Goal: Task Accomplishment & Management: Complete application form

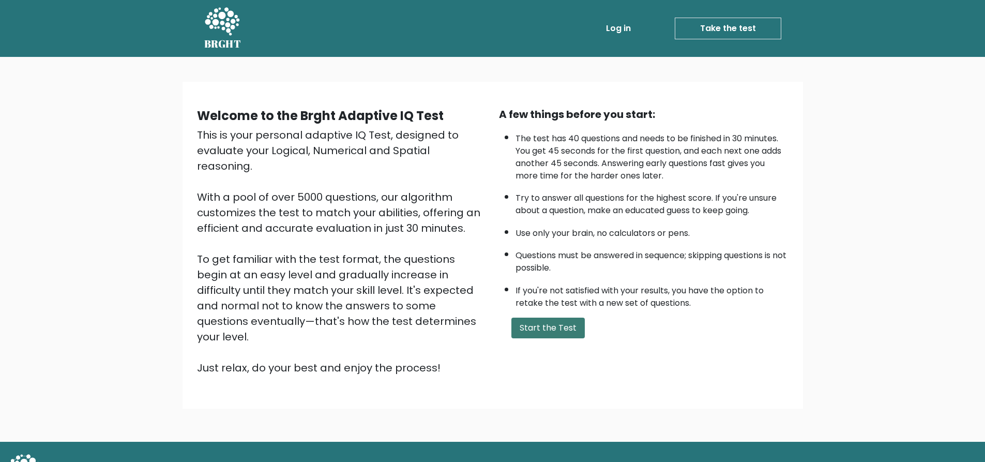
click at [562, 328] on button "Start the Test" at bounding box center [547, 327] width 73 height 21
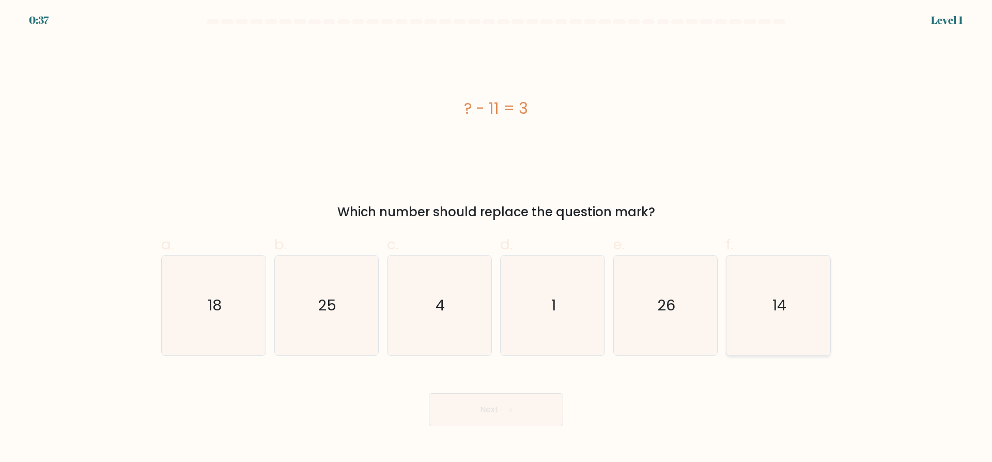
click at [744, 302] on icon "14" at bounding box center [779, 305] width 100 height 100
click at [497, 238] on input "f. 14" at bounding box center [496, 234] width 1 height 7
radio input "true"
click at [510, 423] on button "Next" at bounding box center [496, 409] width 134 height 33
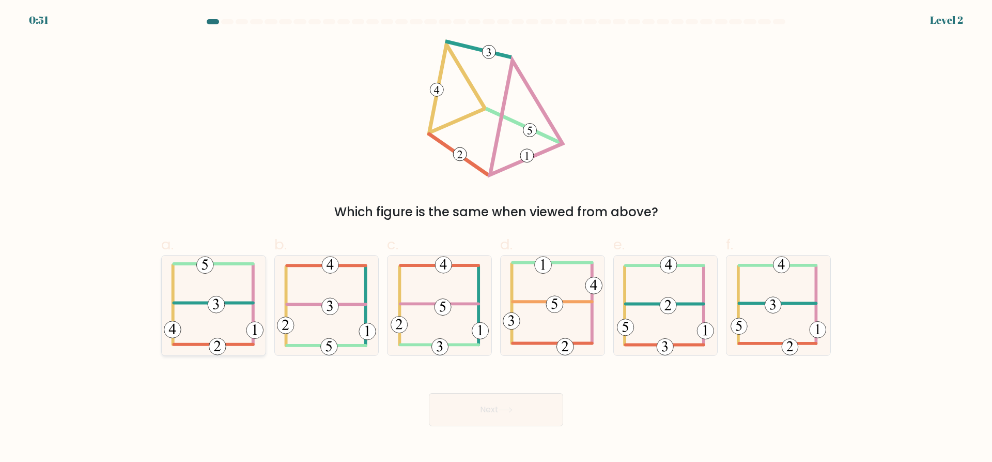
click at [225, 303] on g at bounding box center [214, 305] width 100 height 99
click at [496, 238] on input "a." at bounding box center [496, 234] width 1 height 7
radio input "true"
click at [489, 406] on button "Next" at bounding box center [496, 409] width 134 height 33
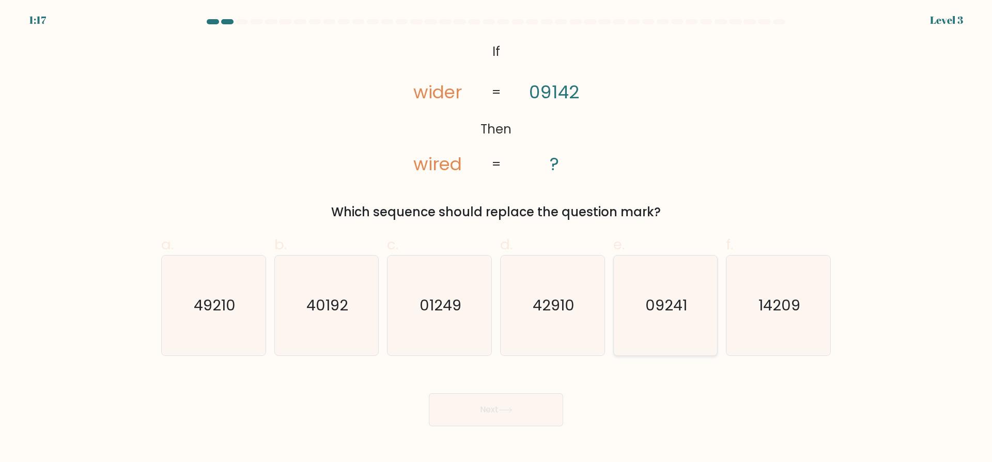
click at [669, 320] on icon "09241" at bounding box center [666, 305] width 100 height 100
click at [497, 238] on input "e. 09241" at bounding box center [496, 234] width 1 height 7
radio input "true"
click at [533, 418] on button "Next" at bounding box center [496, 409] width 134 height 33
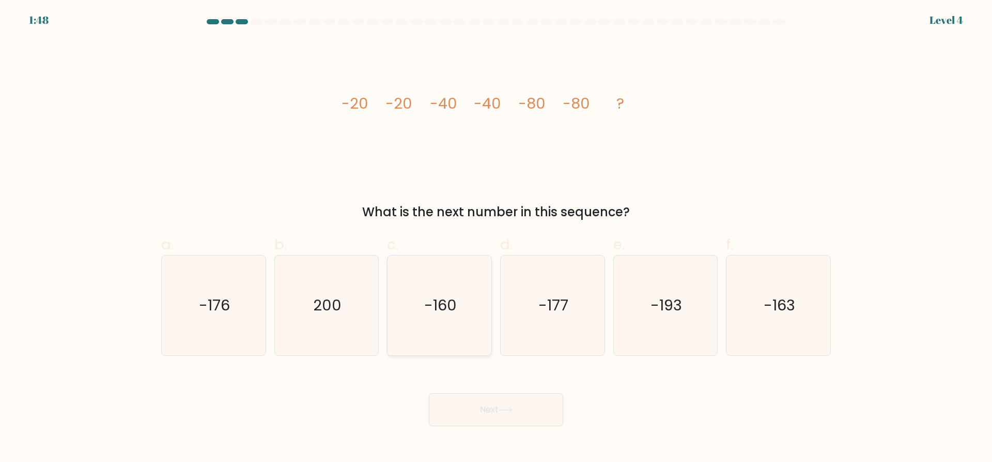
click at [433, 303] on text "-160" at bounding box center [440, 305] width 33 height 21
click at [496, 238] on input "c. -160" at bounding box center [496, 234] width 1 height 7
radio input "true"
click at [491, 413] on button "Next" at bounding box center [496, 409] width 134 height 33
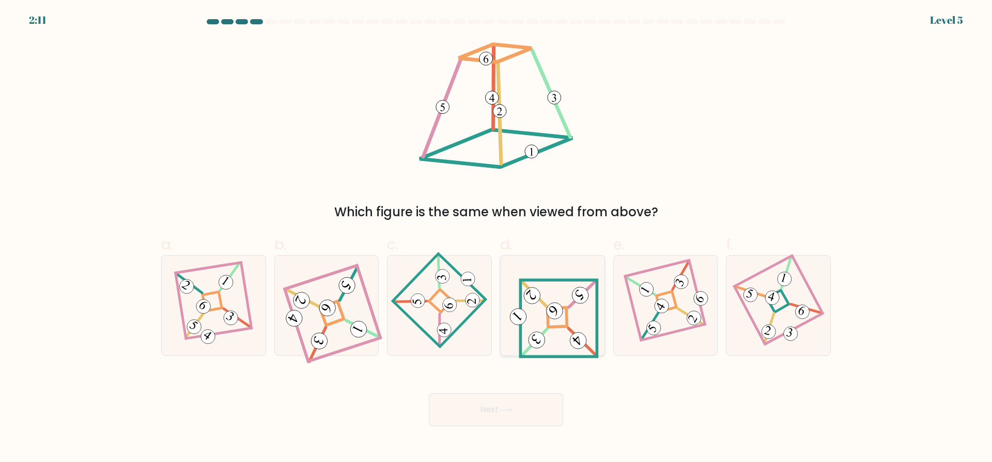
click at [534, 344] on 839 at bounding box center [536, 339] width 23 height 23
click at [497, 238] on input "d." at bounding box center [496, 234] width 1 height 7
radio input "true"
click at [529, 408] on button "Next" at bounding box center [496, 409] width 134 height 33
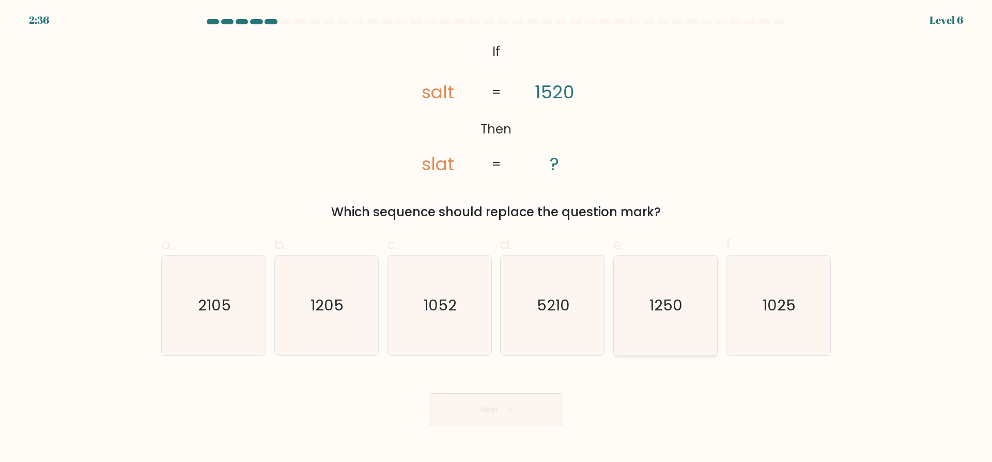
click at [677, 329] on icon "1250" at bounding box center [666, 305] width 100 height 100
click at [497, 238] on input "e. 1250" at bounding box center [496, 234] width 1 height 7
radio input "true"
click at [537, 413] on button "Next" at bounding box center [496, 409] width 134 height 33
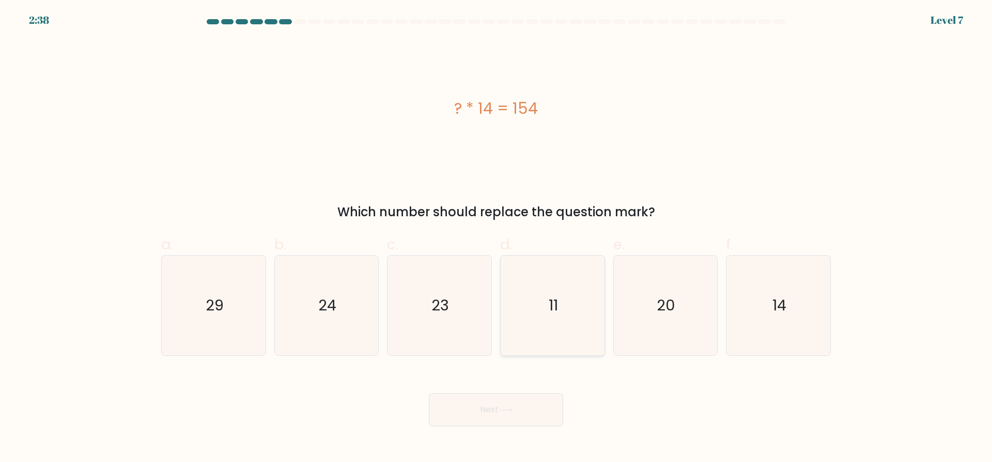
click at [548, 325] on icon "11" at bounding box center [553, 305] width 100 height 100
click at [497, 238] on input "d. 11" at bounding box center [496, 234] width 1 height 7
radio input "true"
click at [518, 412] on button "Next" at bounding box center [496, 409] width 134 height 33
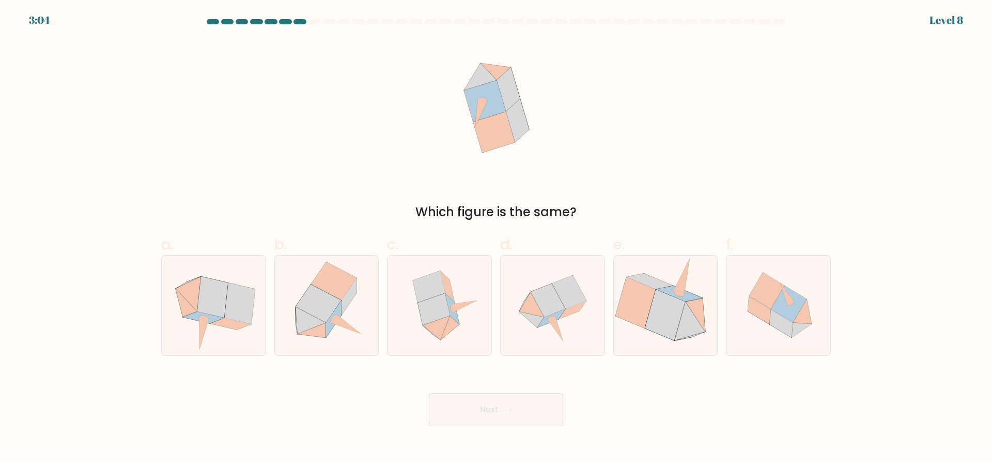
drag, startPoint x: 455, startPoint y: 187, endPoint x: 607, endPoint y: 115, distance: 168.1
click at [609, 115] on div "Which figure is the same?" at bounding box center [496, 130] width 682 height 182
click at [551, 317] on icon at bounding box center [552, 318] width 8 height 4
click at [497, 238] on input "d." at bounding box center [496, 234] width 1 height 7
radio input "true"
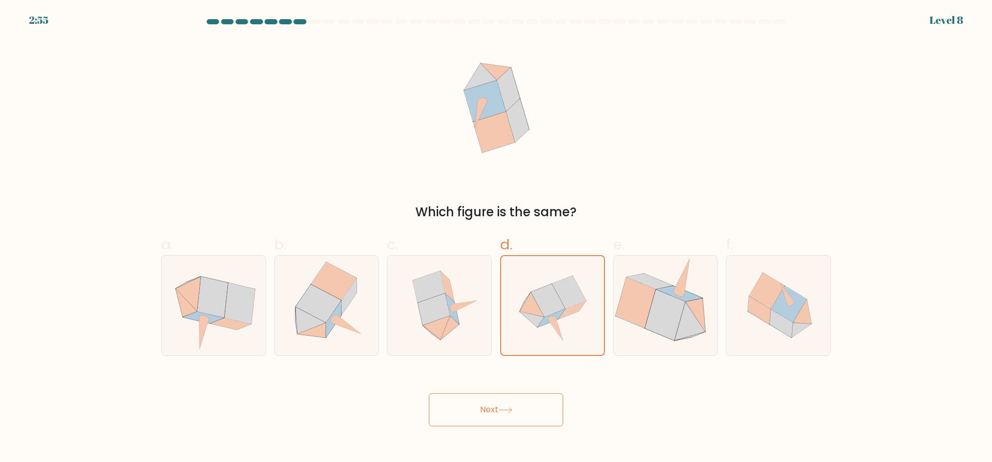
click at [529, 413] on button "Next" at bounding box center [496, 409] width 134 height 33
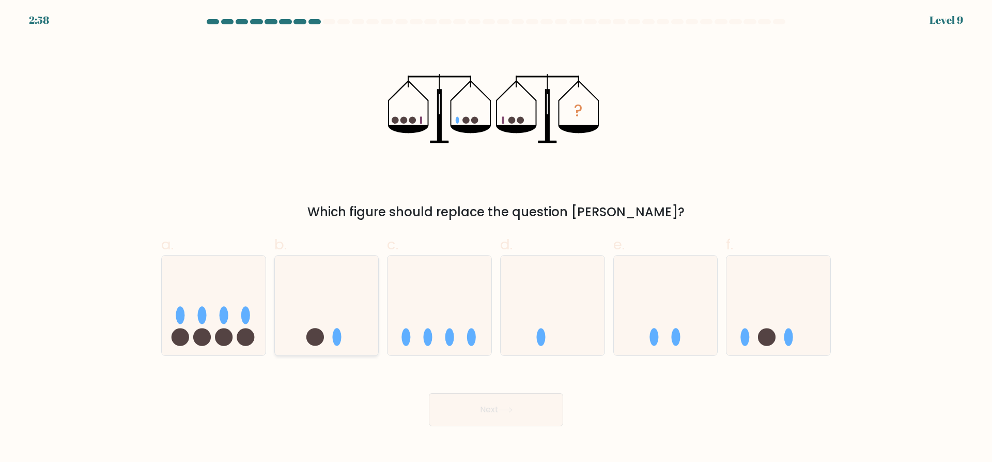
click at [332, 328] on icon at bounding box center [327, 306] width 104 height 86
click at [496, 238] on input "b." at bounding box center [496, 234] width 1 height 7
radio input "true"
click at [502, 419] on button "Next" at bounding box center [496, 409] width 134 height 33
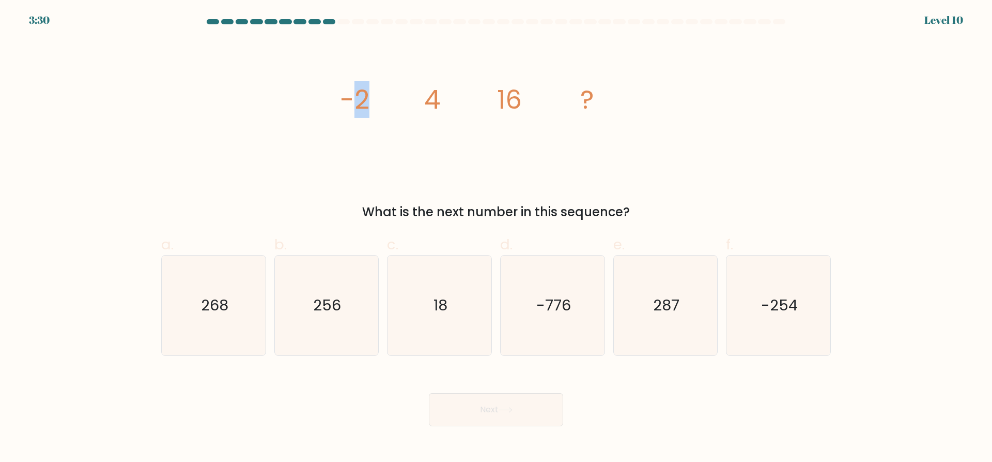
drag, startPoint x: 349, startPoint y: 102, endPoint x: 376, endPoint y: 106, distance: 26.8
click at [376, 106] on icon "image/svg+xml -2 4 16 ?" at bounding box center [496, 108] width 310 height 139
drag, startPoint x: 423, startPoint y: 101, endPoint x: 440, endPoint y: 104, distance: 17.3
click at [440, 104] on icon "image/svg+xml -2 4 16 ?" at bounding box center [496, 108] width 310 height 139
drag, startPoint x: 503, startPoint y: 102, endPoint x: 521, endPoint y: 112, distance: 20.1
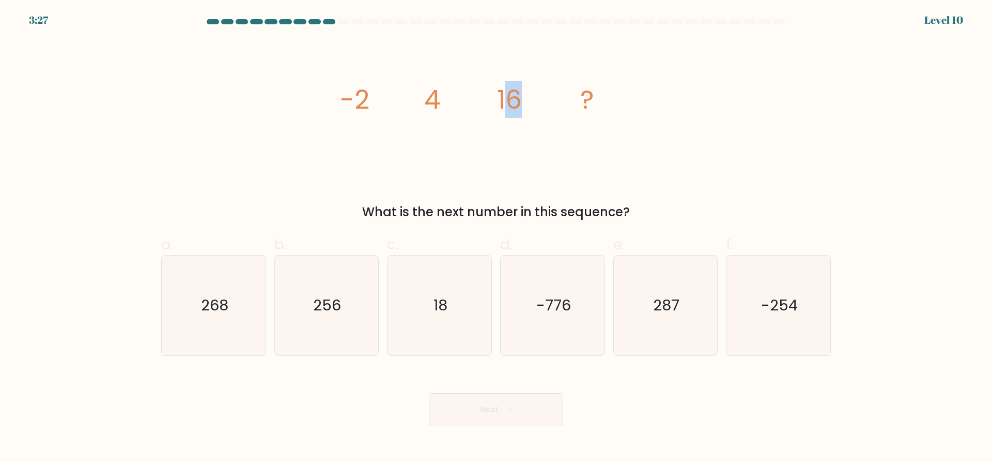
click at [521, 112] on tspan "16" at bounding box center [509, 99] width 25 height 37
click at [313, 299] on icon "256" at bounding box center [326, 305] width 100 height 100
click at [496, 238] on input "b. 256" at bounding box center [496, 234] width 1 height 7
radio input "true"
click at [501, 407] on button "Next" at bounding box center [496, 409] width 134 height 33
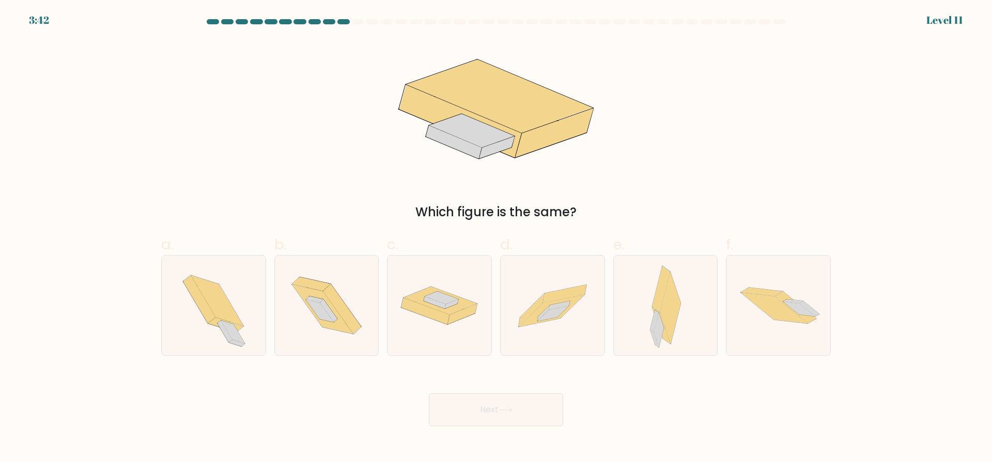
drag, startPoint x: 529, startPoint y: 322, endPoint x: 859, endPoint y: 137, distance: 378.5
click at [859, 137] on form at bounding box center [496, 222] width 992 height 407
click at [679, 329] on icon at bounding box center [666, 305] width 32 height 100
click at [497, 238] on input "e." at bounding box center [496, 234] width 1 height 7
radio input "true"
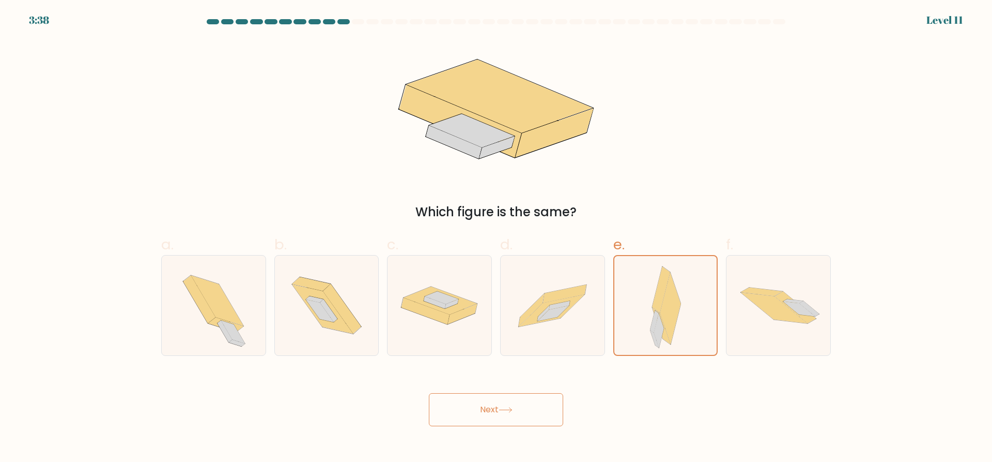
click at [541, 407] on button "Next" at bounding box center [496, 409] width 134 height 33
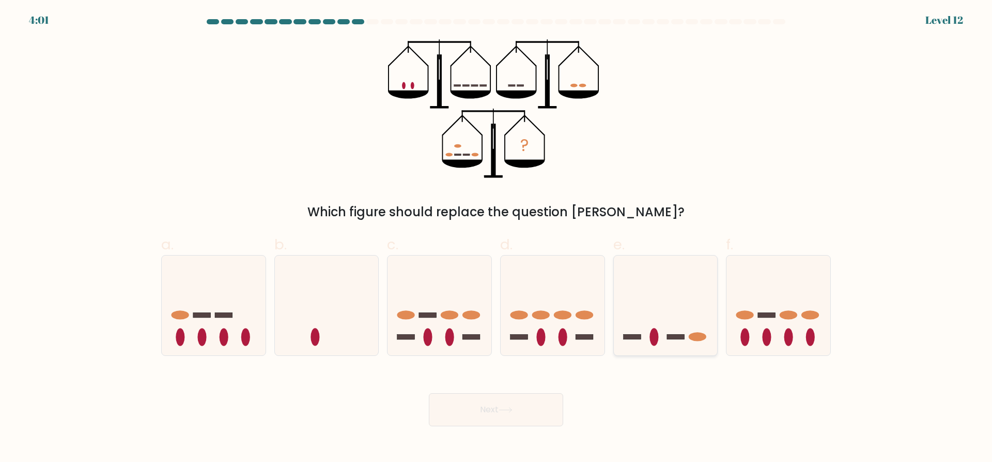
click at [661, 339] on icon at bounding box center [666, 306] width 104 height 86
click at [497, 238] on input "e." at bounding box center [496, 234] width 1 height 7
radio input "true"
click at [520, 414] on button "Next" at bounding box center [496, 409] width 134 height 33
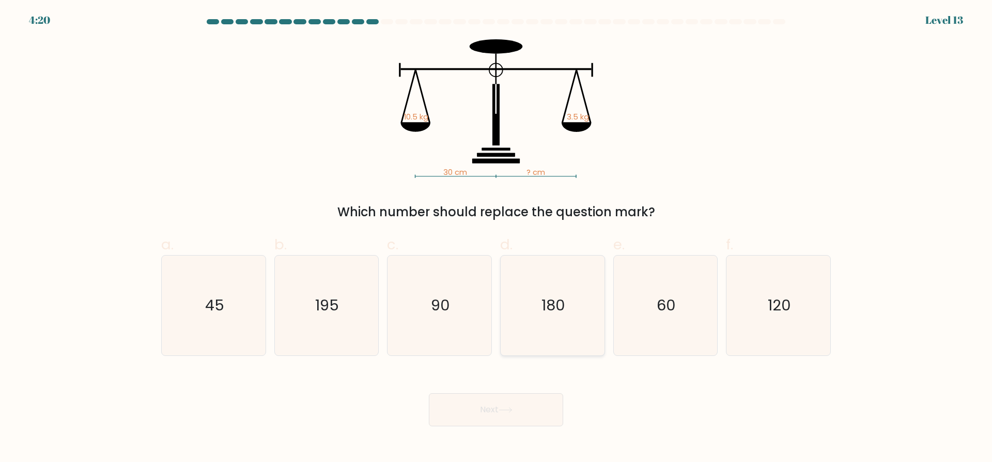
click at [546, 311] on text "180" at bounding box center [554, 305] width 24 height 21
click at [497, 238] on input "d. 180" at bounding box center [496, 234] width 1 height 7
radio input "true"
click at [518, 409] on button "Next" at bounding box center [496, 409] width 134 height 33
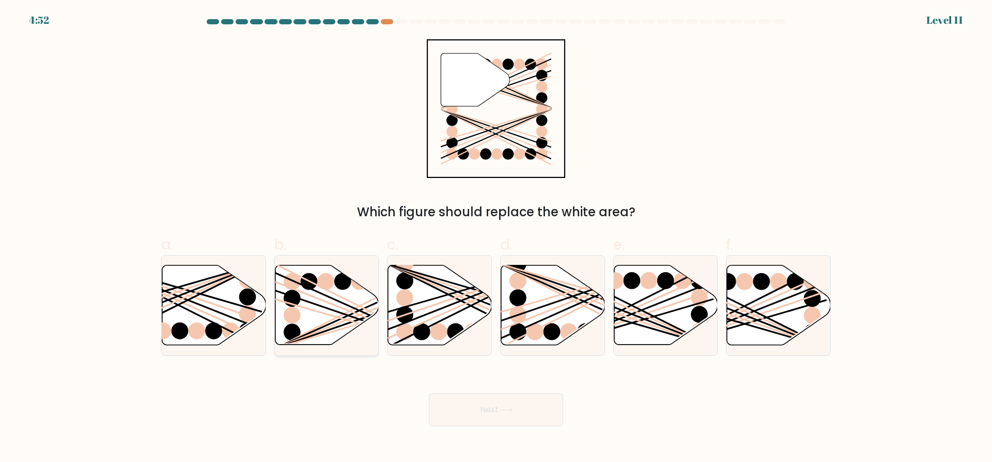
click at [321, 335] on line at bounding box center [359, 324] width 166 height 48
click at [496, 238] on input "b." at bounding box center [496, 234] width 1 height 7
radio input "true"
click at [513, 409] on icon at bounding box center [506, 410] width 14 height 6
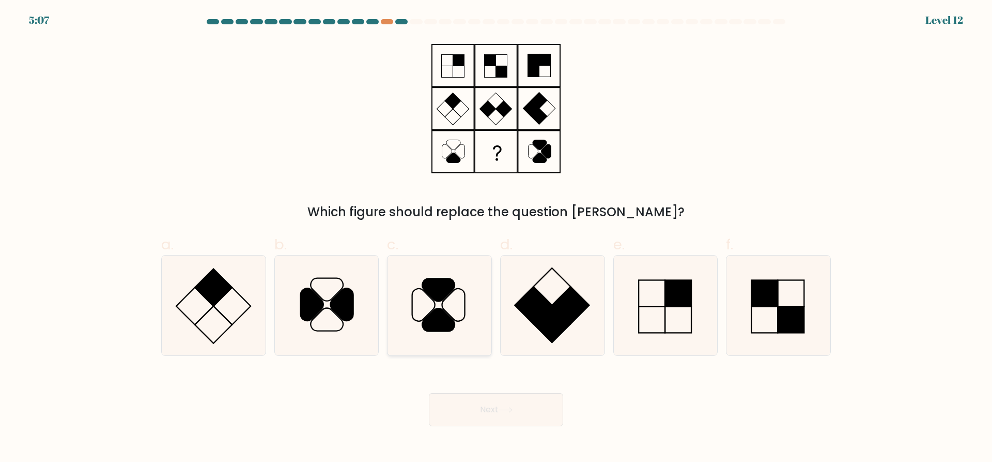
click at [416, 315] on icon at bounding box center [440, 305] width 100 height 100
click at [496, 238] on input "c." at bounding box center [496, 234] width 1 height 7
radio input "true"
click at [312, 338] on icon at bounding box center [326, 305] width 100 height 100
click at [496, 238] on input "b." at bounding box center [496, 234] width 1 height 7
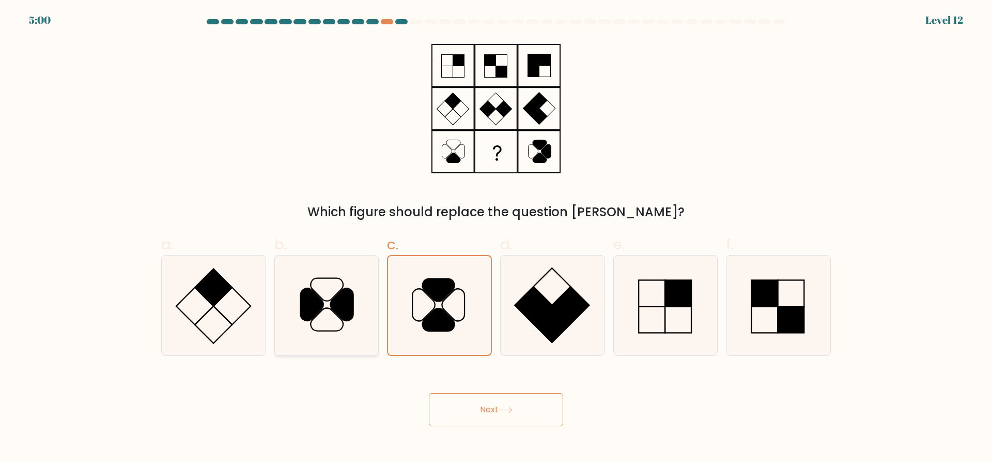
radio input "true"
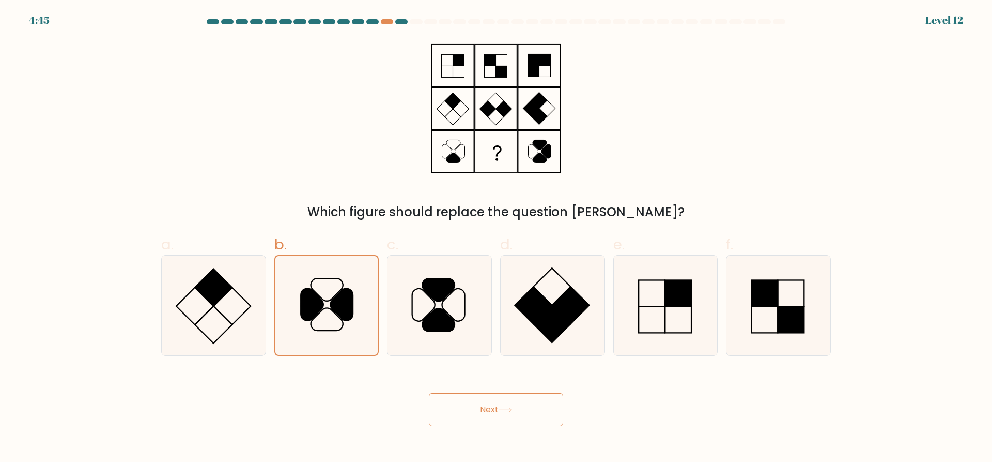
click at [520, 414] on button "Next" at bounding box center [496, 409] width 134 height 33
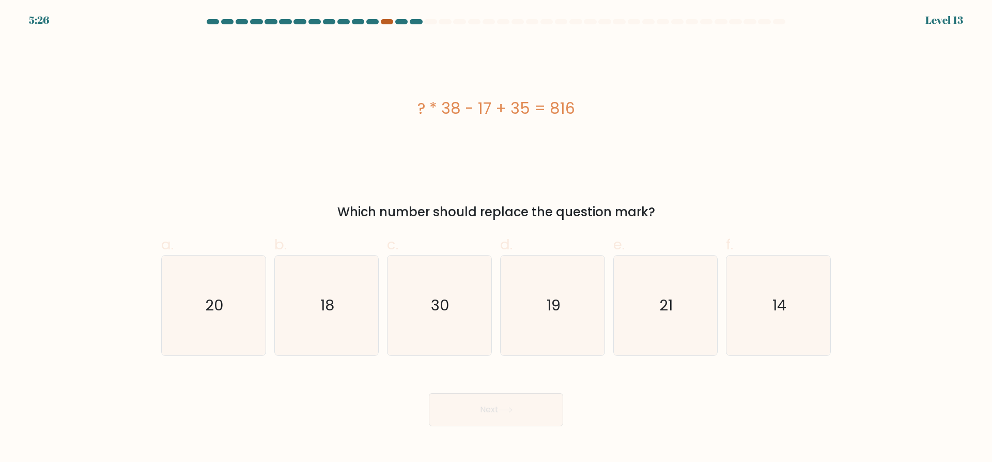
click at [387, 22] on div at bounding box center [387, 21] width 12 height 5
click at [649, 340] on icon "21" at bounding box center [666, 305] width 100 height 100
click at [497, 238] on input "e. 21" at bounding box center [496, 234] width 1 height 7
radio input "true"
click at [516, 418] on button "Next" at bounding box center [496, 409] width 134 height 33
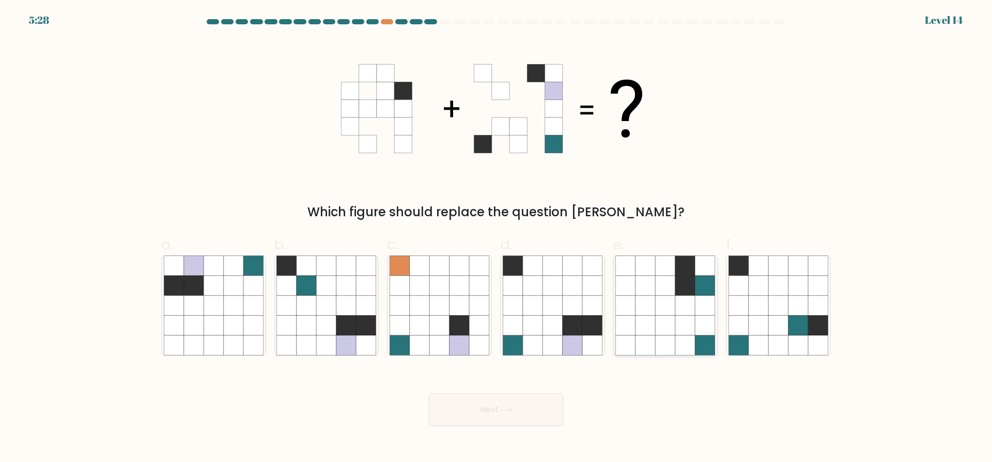
click at [689, 338] on icon at bounding box center [685, 345] width 20 height 20
click at [497, 238] on input "e." at bounding box center [496, 234] width 1 height 7
radio input "true"
click at [583, 348] on icon at bounding box center [592, 345] width 20 height 20
click at [497, 238] on input "d." at bounding box center [496, 234] width 1 height 7
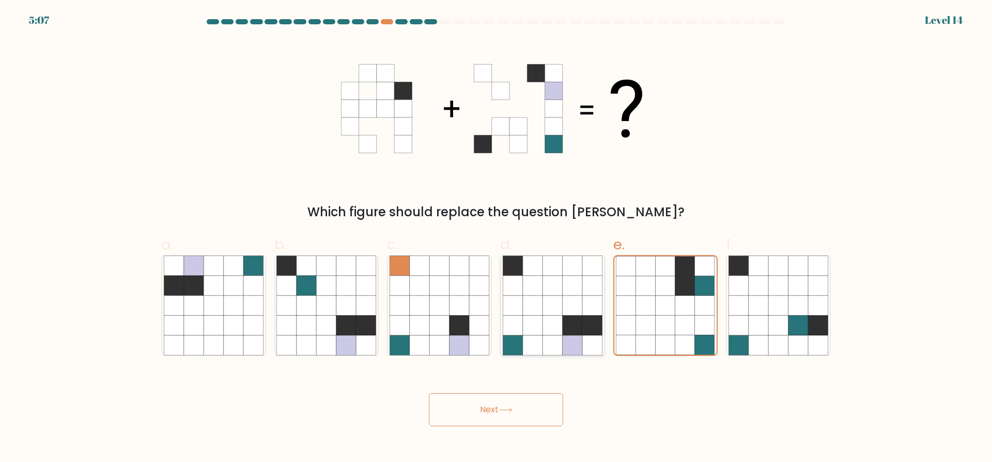
radio input "true"
click at [519, 420] on button "Next" at bounding box center [496, 409] width 134 height 33
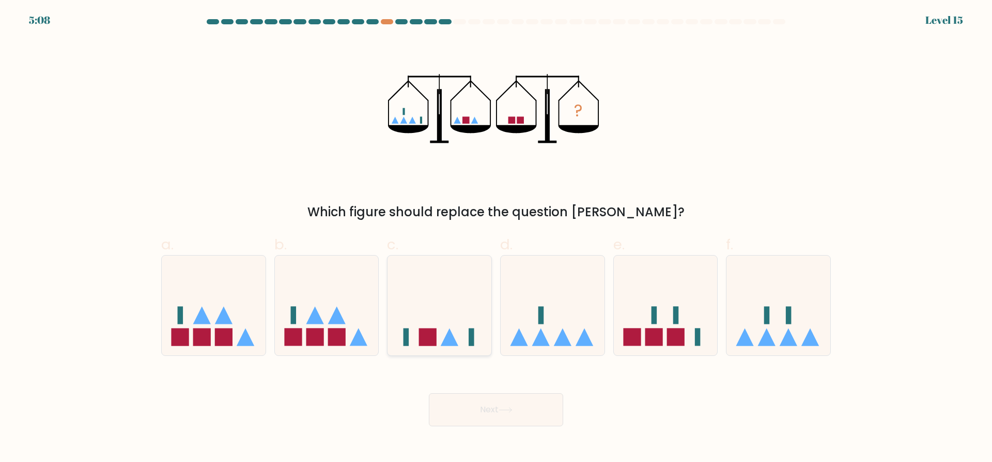
click at [458, 331] on icon at bounding box center [440, 306] width 104 height 86
click at [496, 238] on input "c." at bounding box center [496, 234] width 1 height 7
radio input "true"
click at [503, 416] on button "Next" at bounding box center [496, 409] width 134 height 33
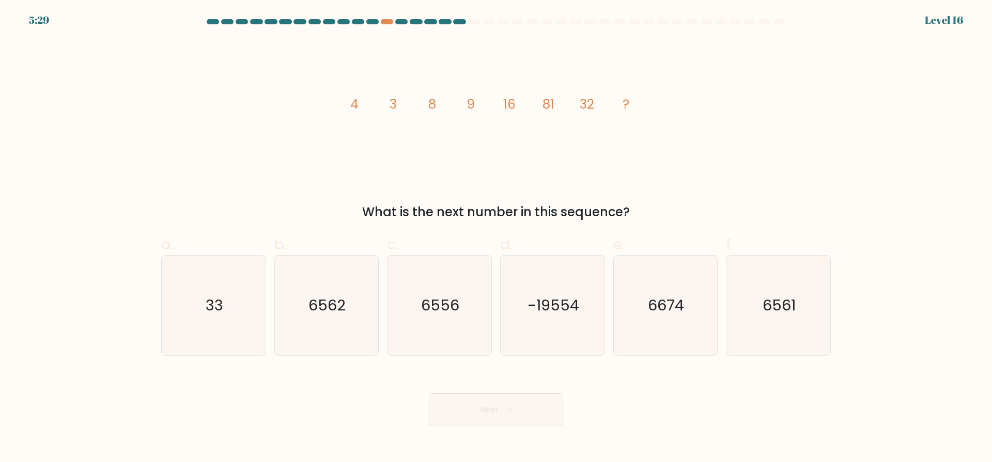
drag, startPoint x: 398, startPoint y: 116, endPoint x: 622, endPoint y: 79, distance: 226.8
click at [622, 79] on icon "image/svg+xml 4 3 8 9 16 81 32 ?" at bounding box center [496, 108] width 310 height 139
drag, startPoint x: 646, startPoint y: 119, endPoint x: 611, endPoint y: 163, distance: 56.3
click at [611, 163] on icon "image/svg+xml 4 3 8 9 16 81 32 ?" at bounding box center [496, 108] width 310 height 139
click at [457, 316] on icon "6556" at bounding box center [440, 305] width 100 height 100
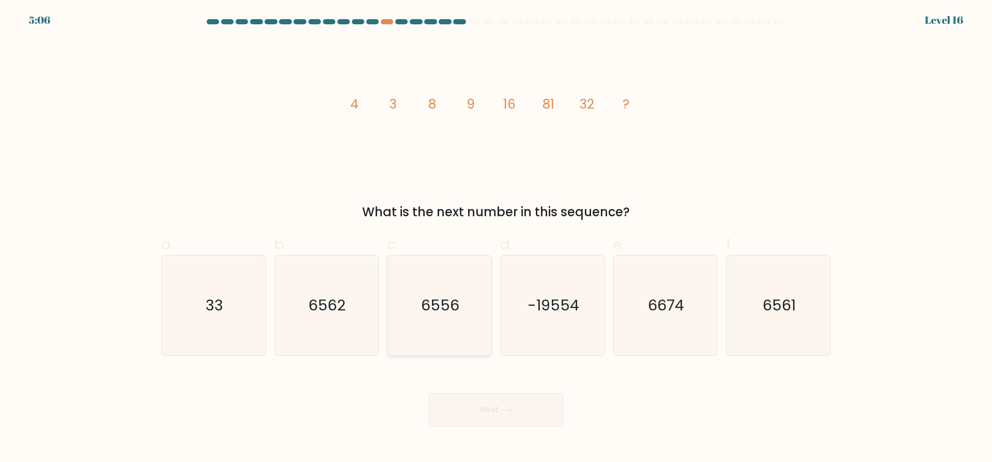
click at [496, 238] on input "c. 6556" at bounding box center [496, 234] width 1 height 7
radio input "true"
drag, startPoint x: 575, startPoint y: 250, endPoint x: 831, endPoint y: 148, distance: 275.6
click at [832, 148] on div "image/svg+xml 4 3 8 9 16 81 32 ? What is the next number in this sequence?" at bounding box center [496, 130] width 682 height 182
drag, startPoint x: 431, startPoint y: 119, endPoint x: 779, endPoint y: 38, distance: 358.2
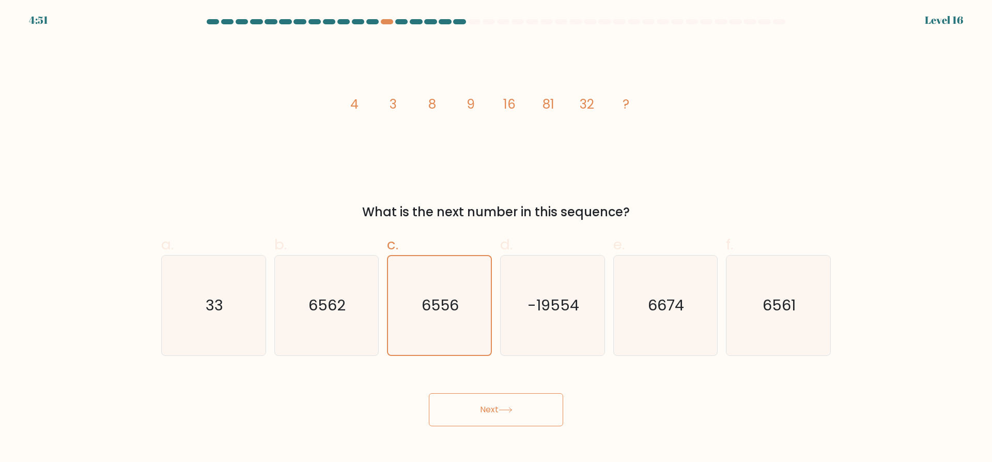
click at [780, 38] on form at bounding box center [496, 222] width 992 height 407
click at [520, 410] on button "Next" at bounding box center [496, 409] width 134 height 33
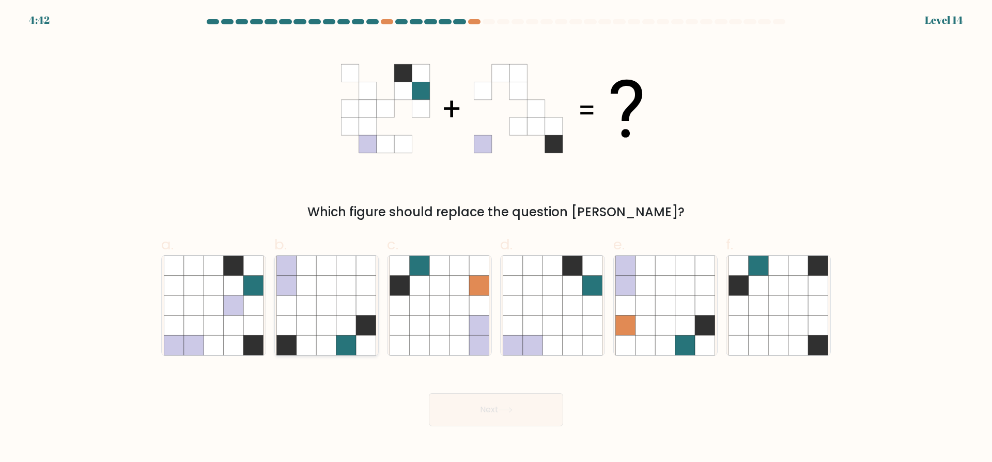
click at [309, 336] on icon at bounding box center [307, 345] width 20 height 20
click at [496, 238] on input "b." at bounding box center [496, 234] width 1 height 7
radio input "true"
click at [488, 405] on button "Next" at bounding box center [496, 409] width 134 height 33
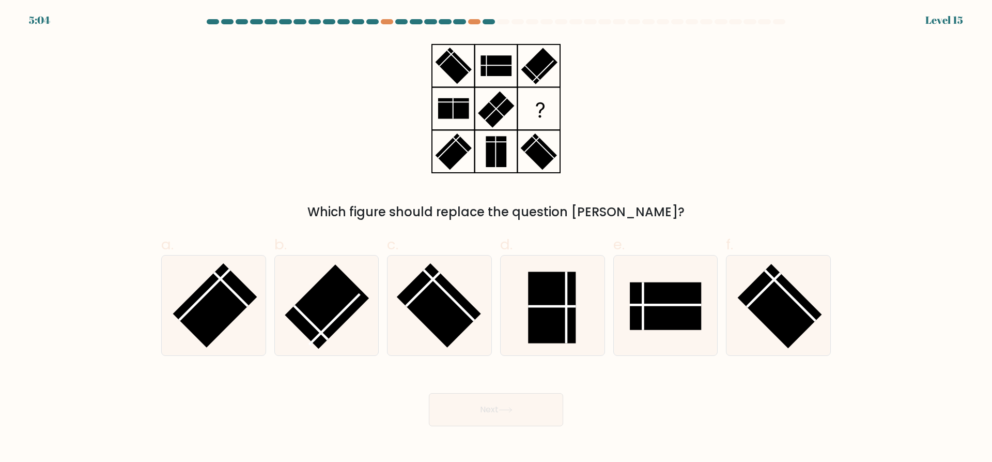
drag, startPoint x: 503, startPoint y: 222, endPoint x: 849, endPoint y: 153, distance: 352.4
click at [855, 150] on form at bounding box center [496, 222] width 992 height 407
click at [553, 313] on rect at bounding box center [552, 307] width 48 height 71
click at [497, 238] on input "d." at bounding box center [496, 234] width 1 height 7
radio input "true"
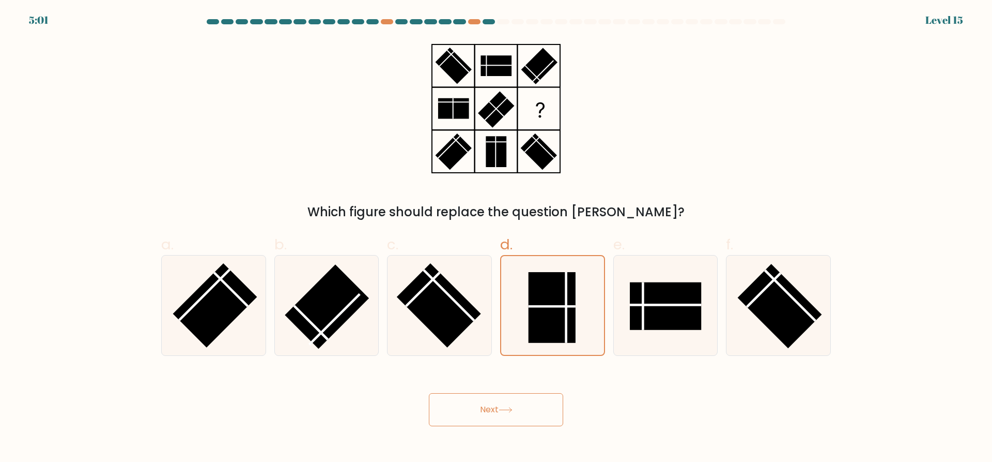
click at [482, 411] on button "Next" at bounding box center [496, 409] width 134 height 33
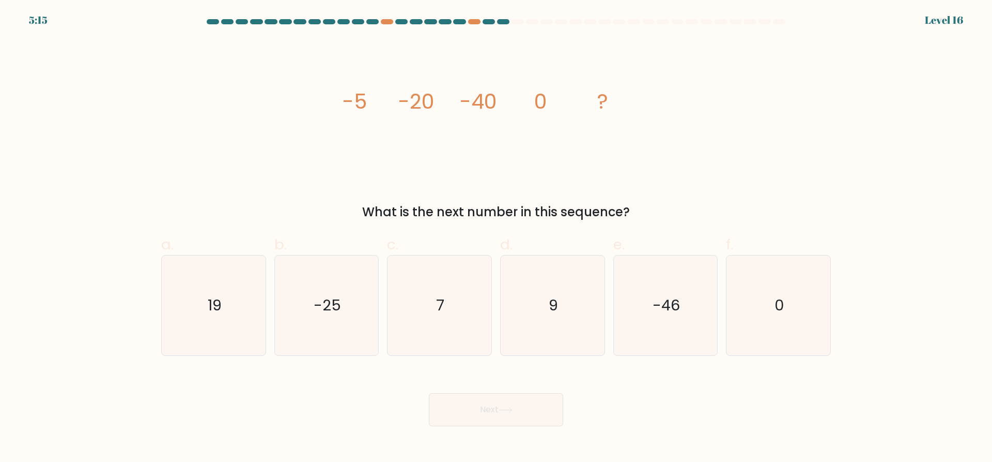
drag, startPoint x: 434, startPoint y: 283, endPoint x: 727, endPoint y: 144, distance: 323.9
click at [727, 144] on div "image/svg+xml -5 -20 -40 0 ? What is the next number in this sequence?" at bounding box center [496, 130] width 682 height 182
drag, startPoint x: 693, startPoint y: 195, endPoint x: 834, endPoint y: 148, distance: 148.7
click at [835, 148] on div "image/svg+xml -5 -20 -40 0 ? What is the next number in this sequence?" at bounding box center [496, 130] width 682 height 182
click at [552, 315] on text "9" at bounding box center [553, 305] width 9 height 21
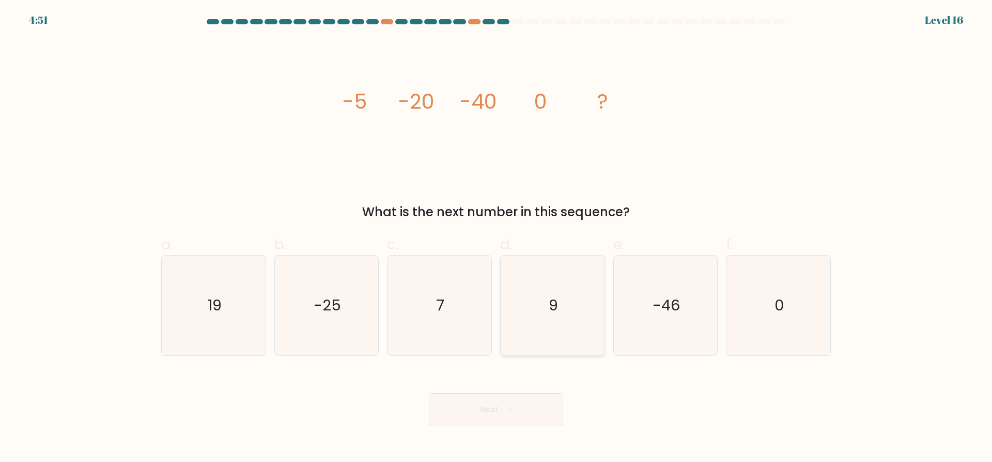
click at [497, 238] on input "d. 9" at bounding box center [496, 234] width 1 height 7
radio input "true"
click at [513, 409] on icon at bounding box center [506, 410] width 14 height 6
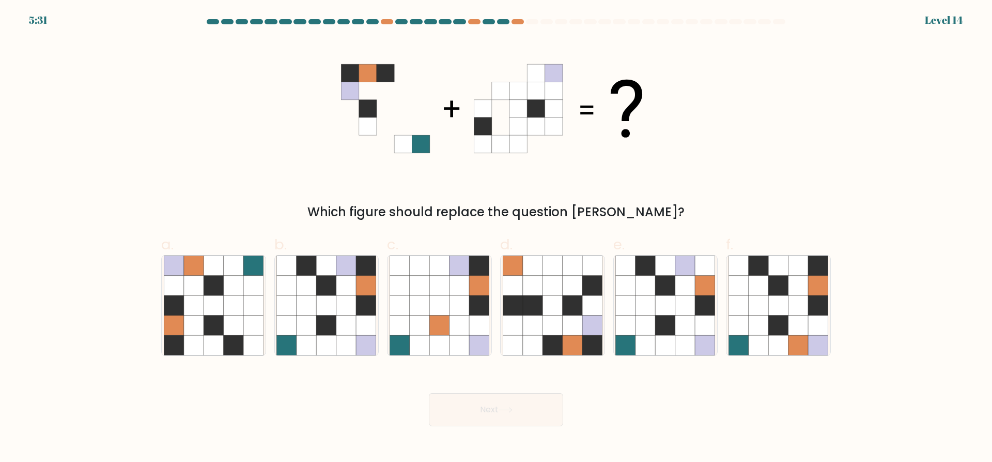
drag, startPoint x: 687, startPoint y: 301, endPoint x: 897, endPoint y: 232, distance: 221.0
click at [897, 232] on form at bounding box center [496, 222] width 992 height 407
click at [809, 314] on icon at bounding box center [818, 305] width 20 height 20
click at [497, 238] on input "f." at bounding box center [496, 234] width 1 height 7
radio input "true"
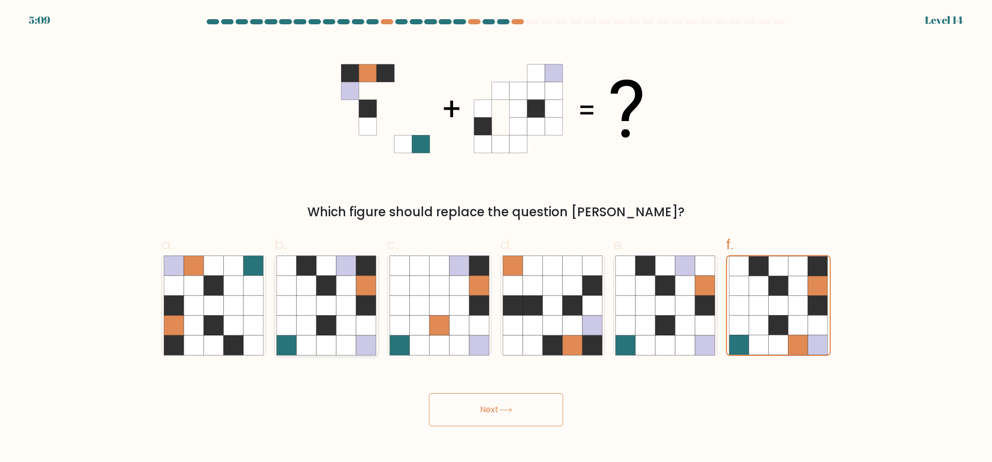
click at [314, 335] on icon at bounding box center [307, 325] width 20 height 20
click at [496, 238] on input "b." at bounding box center [496, 234] width 1 height 7
radio input "true"
click at [469, 401] on button "Next" at bounding box center [496, 409] width 134 height 33
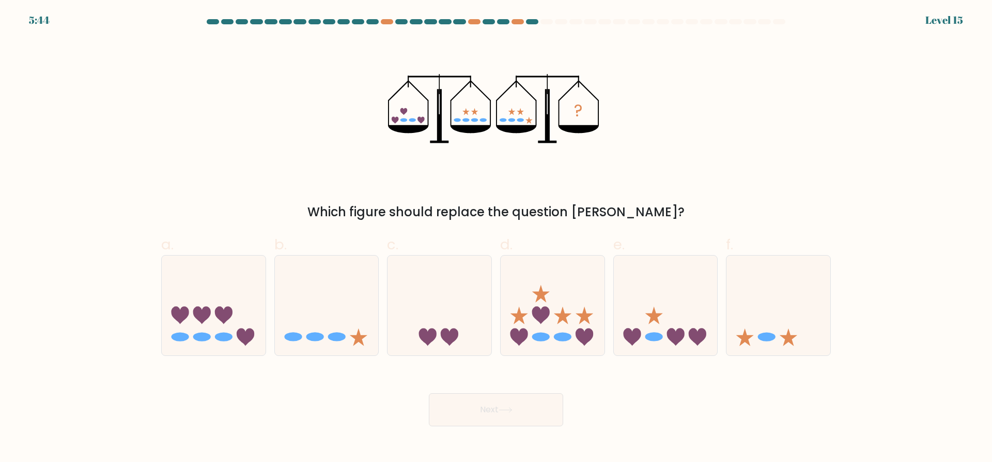
drag, startPoint x: 465, startPoint y: 401, endPoint x: 0, endPoint y: 128, distance: 539.0
click at [0, 128] on form at bounding box center [496, 222] width 992 height 407
drag, startPoint x: 18, startPoint y: 120, endPoint x: 345, endPoint y: 108, distance: 326.8
click at [345, 108] on div "? Which figure should replace the question mark?" at bounding box center [496, 130] width 682 height 182
drag, startPoint x: 696, startPoint y: 336, endPoint x: 905, endPoint y: 140, distance: 287.0
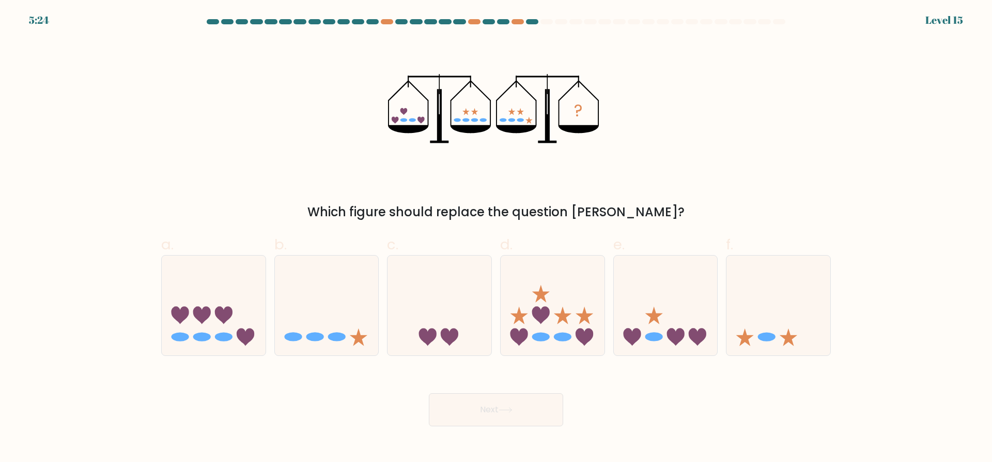
click at [905, 140] on form at bounding box center [496, 222] width 992 height 407
click at [661, 333] on icon at bounding box center [666, 306] width 104 height 86
click at [497, 238] on input "e." at bounding box center [496, 234] width 1 height 7
radio input "true"
drag, startPoint x: 545, startPoint y: 418, endPoint x: 513, endPoint y: 414, distance: 32.8
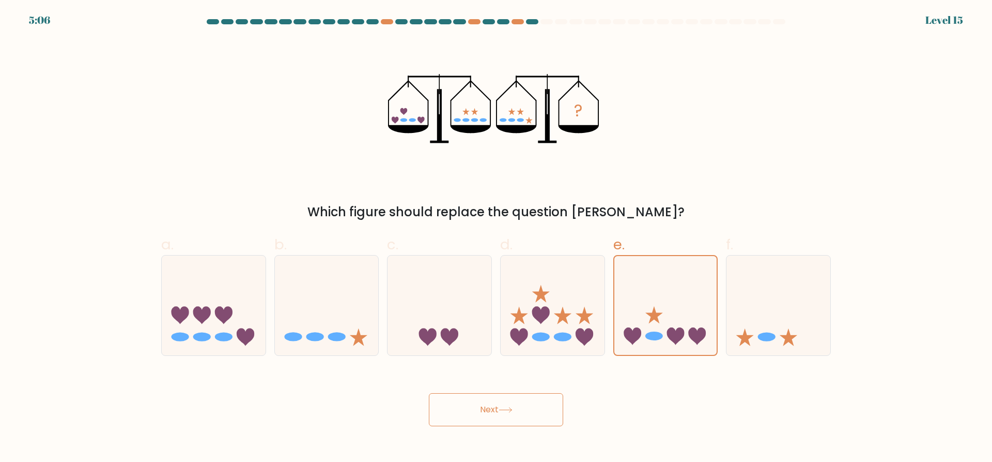
click at [533, 419] on button "Next" at bounding box center [496, 409] width 134 height 33
